Goal: Use online tool/utility: Utilize a website feature to perform a specific function

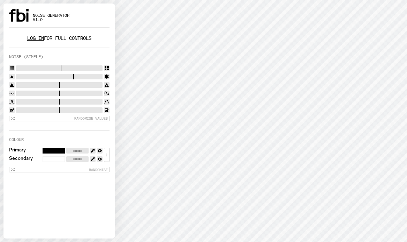
click at [32, 43] on div "Log in for full controls" at bounding box center [59, 40] width 101 height 14
click at [33, 39] on link "Log in" at bounding box center [35, 38] width 17 height 7
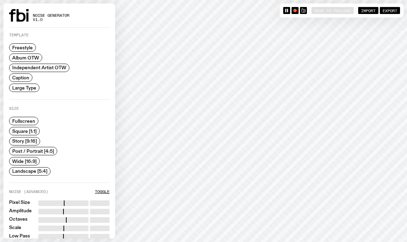
click at [24, 77] on span "Caption" at bounding box center [20, 77] width 17 height 5
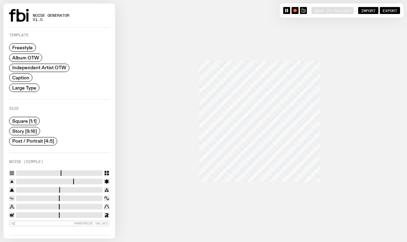
click at [30, 132] on span "Story [9:16]" at bounding box center [24, 130] width 25 height 5
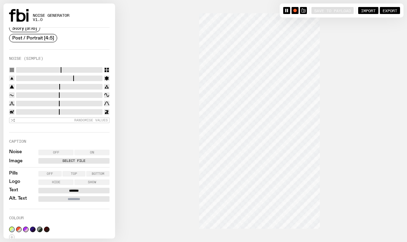
scroll to position [117, 0]
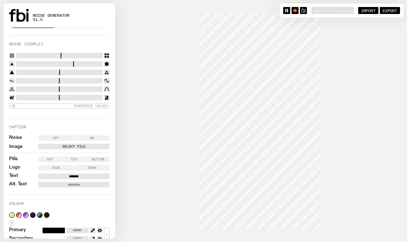
click at [70, 146] on label "Select File" at bounding box center [74, 146] width 68 height 6
click at [0, 0] on input "Select File" at bounding box center [0, 0] width 0 height 0
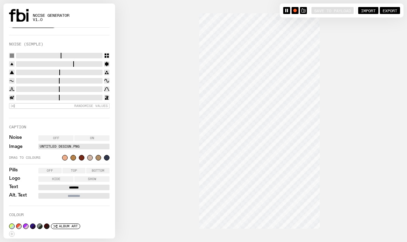
drag, startPoint x: 87, startPoint y: 186, endPoint x: 58, endPoint y: 185, distance: 29.0
click at [58, 185] on input "*******" at bounding box center [73, 187] width 71 height 6
type input "**********"
click at [32, 224] on button "button" at bounding box center [33, 226] width 6 height 6
type input "*******"
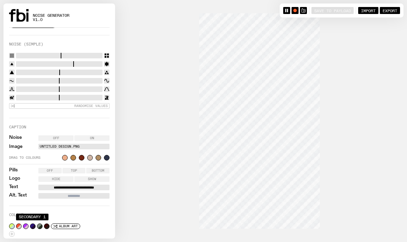
type input "*******"
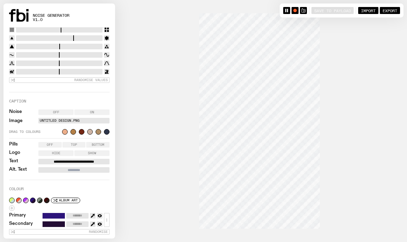
click at [91, 168] on input "Alt. Text" at bounding box center [73, 170] width 71 height 6
type input "*"
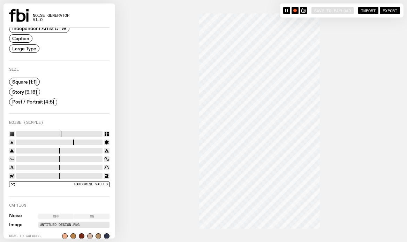
scroll to position [0, 0]
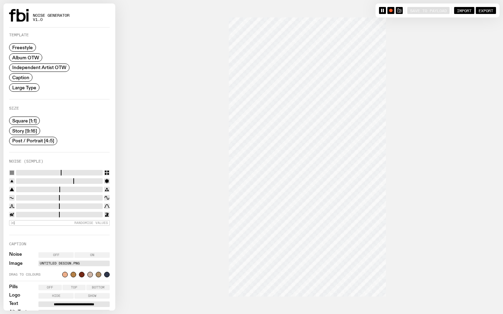
type input "**********"
click at [30, 181] on input "range" at bounding box center [59, 181] width 87 height 6
drag, startPoint x: 17, startPoint y: 180, endPoint x: 31, endPoint y: 180, distance: 14.7
type input "*"
click at [31, 180] on input "range" at bounding box center [59, 181] width 87 height 6
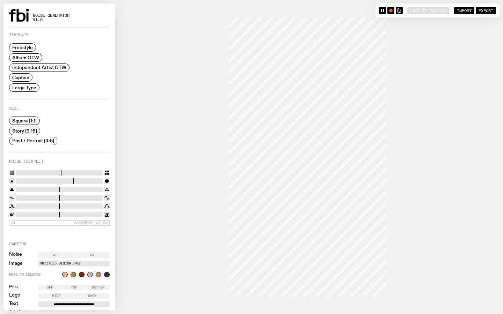
click at [49, 179] on input "range" at bounding box center [59, 181] width 87 height 6
drag, startPoint x: 72, startPoint y: 170, endPoint x: 54, endPoint y: 170, distance: 17.5
type input "**"
click at [54, 170] on input "range" at bounding box center [59, 173] width 87 height 6
drag, startPoint x: 16, startPoint y: 188, endPoint x: 34, endPoint y: 191, distance: 18.0
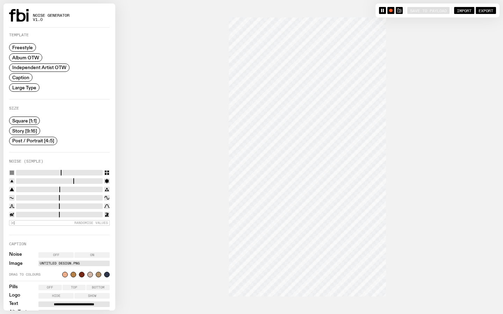
click at [35, 191] on input "range" at bounding box center [59, 190] width 87 height 6
click at [387, 8] on button "button" at bounding box center [390, 10] width 7 height 7
click at [389, 11] on rect "button" at bounding box center [390, 10] width 3 height 3
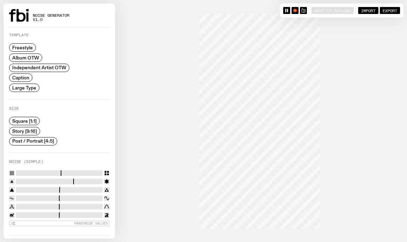
click at [294, 12] on div "button" at bounding box center [295, 10] width 3 height 3
click at [294, 12] on icon "button" at bounding box center [295, 10] width 4 height 4
click at [355, 155] on div at bounding box center [203, 121] width 400 height 242
click at [38, 187] on input "range" at bounding box center [59, 190] width 87 height 6
drag, startPoint x: 37, startPoint y: 188, endPoint x: 22, endPoint y: 187, distance: 15.0
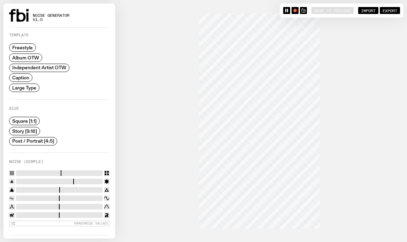
type input "****"
click at [22, 187] on input "range" at bounding box center [59, 190] width 87 height 6
drag, startPoint x: 44, startPoint y: 181, endPoint x: 29, endPoint y: 180, distance: 15.0
click at [29, 180] on input "range" at bounding box center [59, 181] width 87 height 6
click at [45, 181] on input "range" at bounding box center [59, 181] width 87 height 6
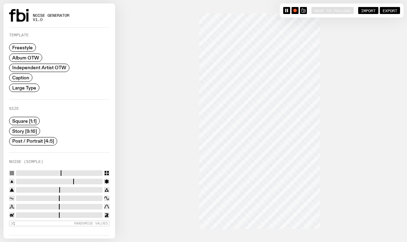
click at [57, 181] on input "range" at bounding box center [59, 181] width 87 height 6
type input "*"
click at [63, 179] on input "range" at bounding box center [59, 181] width 87 height 6
click at [78, 179] on input "range" at bounding box center [59, 181] width 87 height 6
click at [294, 10] on div "button" at bounding box center [295, 10] width 3 height 3
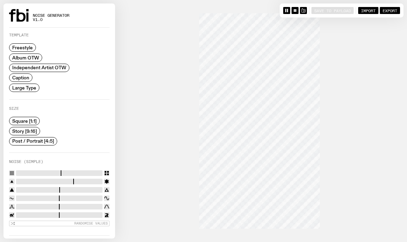
click at [294, 10] on rect "button" at bounding box center [295, 10] width 3 height 3
click at [294, 12] on div "button" at bounding box center [295, 10] width 3 height 3
click at [281, 10] on div "Save to Payload Import Export" at bounding box center [342, 10] width 124 height 14
click at [287, 12] on rect "button" at bounding box center [287, 10] width 1 height 3
click at [294, 10] on rect "button" at bounding box center [295, 10] width 3 height 3
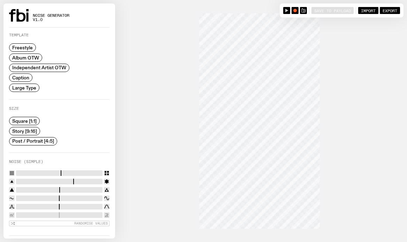
click at [402, 97] on div at bounding box center [203, 121] width 400 height 242
click at [51, 170] on input "range" at bounding box center [59, 173] width 87 height 6
click at [44, 171] on input "range" at bounding box center [59, 173] width 87 height 6
click at [30, 171] on input "range" at bounding box center [59, 173] width 87 height 6
click at [23, 171] on input "range" at bounding box center [59, 173] width 87 height 6
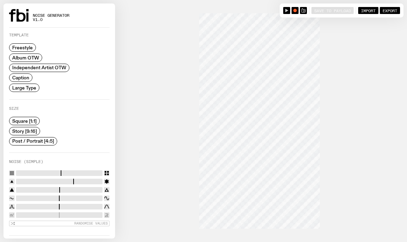
click at [35, 171] on input "range" at bounding box center [59, 173] width 87 height 6
click at [59, 171] on input "range" at bounding box center [59, 173] width 87 height 6
click at [45, 171] on input "range" at bounding box center [59, 173] width 87 height 6
type input "*"
click at [34, 171] on input "range" at bounding box center [59, 173] width 87 height 6
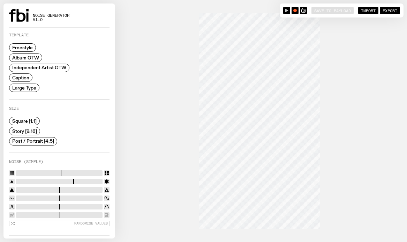
click at [69, 181] on input "range" at bounding box center [59, 181] width 87 height 6
click at [81, 180] on input "range" at bounding box center [59, 181] width 87 height 6
click at [68, 180] on input "range" at bounding box center [59, 181] width 87 height 6
click at [72, 180] on input "range" at bounding box center [59, 181] width 87 height 6
drag, startPoint x: 74, startPoint y: 180, endPoint x: 66, endPoint y: 180, distance: 8.0
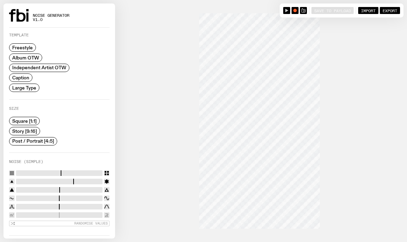
click at [66, 180] on input "range" at bounding box center [59, 181] width 87 height 6
click at [26, 187] on input "range" at bounding box center [59, 190] width 87 height 6
type input "*"
click at [33, 190] on input "range" at bounding box center [59, 190] width 87 height 6
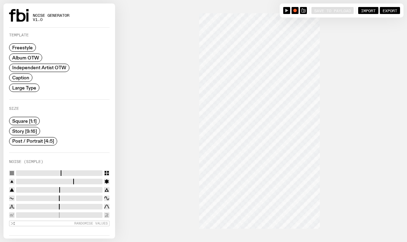
click at [285, 10] on icon "button" at bounding box center [286, 10] width 3 height 3
click at [294, 9] on div "button" at bounding box center [295, 10] width 3 height 3
click at [293, 9] on icon "button" at bounding box center [295, 10] width 4 height 4
